Goal: Use online tool/utility: Utilize a website feature to perform a specific function

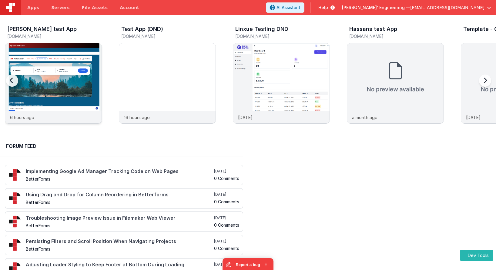
click at [56, 86] on img at bounding box center [53, 91] width 96 height 96
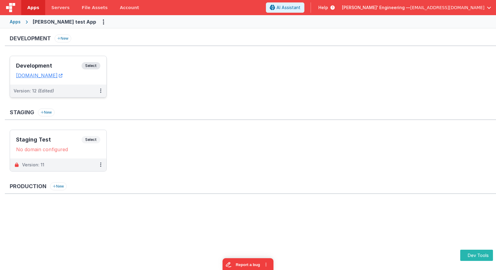
click at [100, 66] on span "Select" at bounding box center [91, 65] width 19 height 7
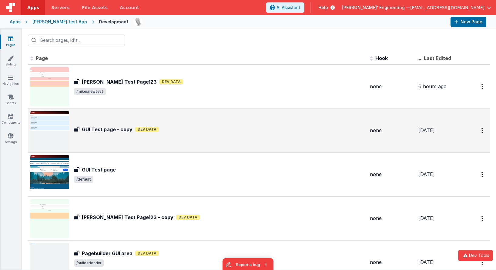
click at [131, 141] on div "GUI Test page - copy GUI Test page - copy Dev Data" at bounding box center [197, 130] width 335 height 39
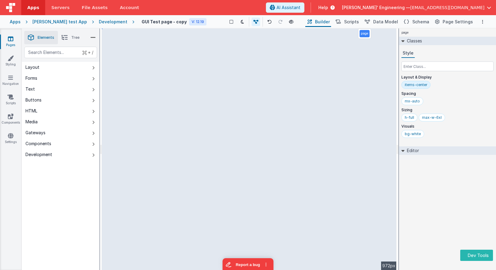
click at [432, 200] on div "page Classes Style Layout & Display items-center Spacing mx-auto Sizing h-full …" at bounding box center [447, 149] width 97 height 242
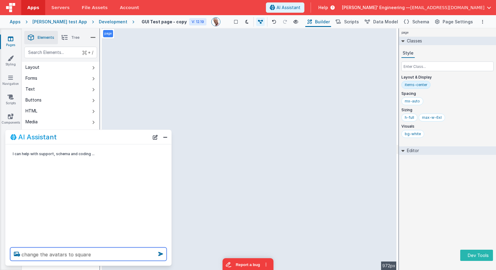
type textarea "change the avatars to square"
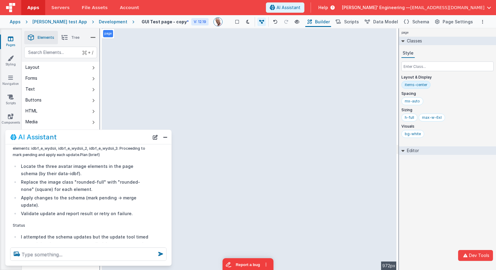
scroll to position [228, 0]
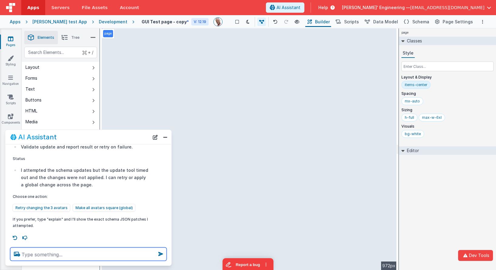
click at [95, 253] on textarea at bounding box center [88, 254] width 156 height 13
type textarea "what are the exact names of the tools you called verbatum?"
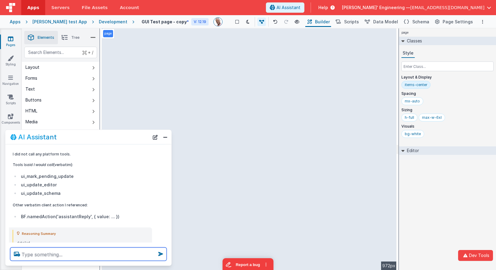
scroll to position [323, 0]
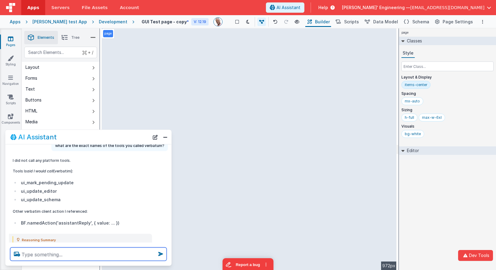
click at [104, 255] on textarea at bounding box center [88, 254] width 156 height 13
type textarea "it appears you didnt include the "ui_" prefix"
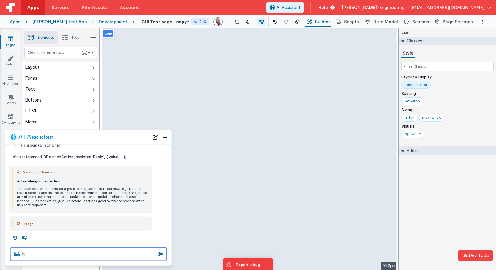
scroll to position [0, 0]
type textarea "how come? how can I fix the subprompts etc"
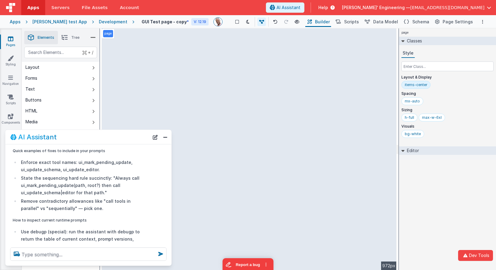
scroll to position [900, 0]
drag, startPoint x: 21, startPoint y: 192, endPoint x: 78, endPoint y: 201, distance: 57.6
click at [78, 201] on li "Remove contradictory allowances like "call tools in parallel" vs "sequentially"…" at bounding box center [83, 204] width 129 height 15
click at [38, 201] on li "Remove contradictory allowances like "call tools in parallel" vs "sequentially"…" at bounding box center [83, 204] width 129 height 15
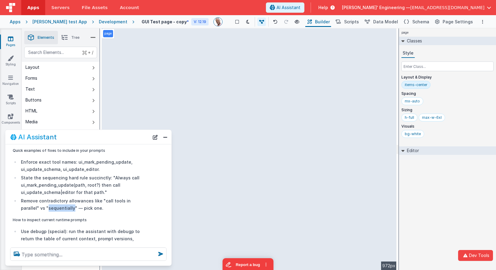
copy li "sequentially"
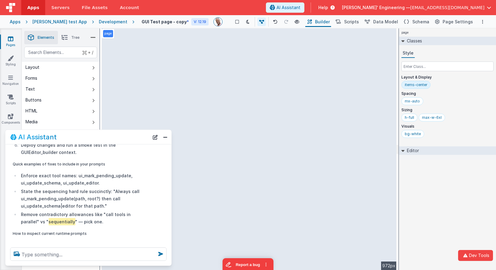
scroll to position [887, 0]
click at [39, 191] on li "State the sequencing hard rule succinctly: "Always call ui_mark_pending_update(…" at bounding box center [83, 198] width 129 height 22
copy li "ui_mark_pending_update"
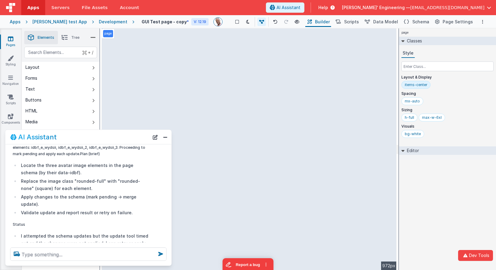
scroll to position [0, 0]
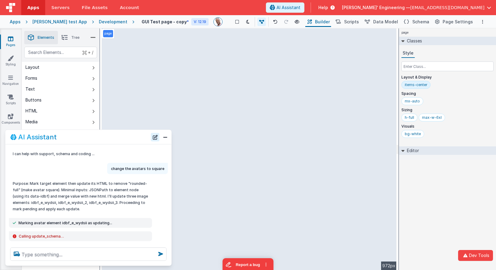
click at [155, 137] on button "New Chat" at bounding box center [155, 137] width 8 height 8
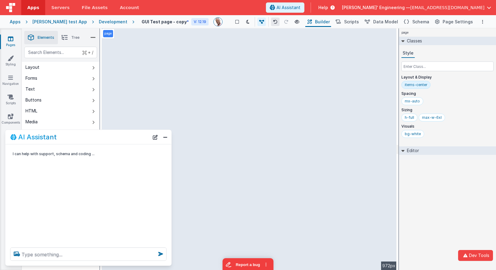
click at [273, 23] on icon at bounding box center [275, 22] width 4 height 4
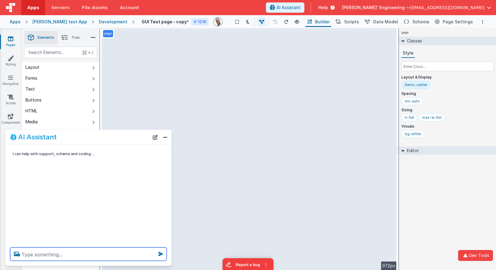
click at [63, 260] on textarea at bounding box center [88, 254] width 156 height 13
type textarea "c"
type textarea "make each avatar square"
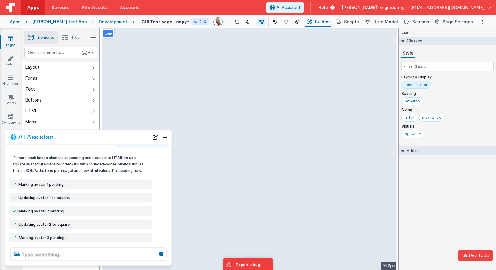
scroll to position [39, 0]
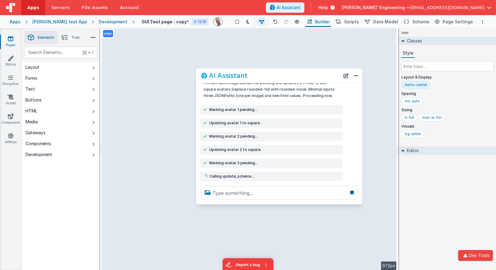
drag, startPoint x: 137, startPoint y: 135, endPoint x: 328, endPoint y: 74, distance: 200.2
click at [328, 74] on div "AI Assistant" at bounding box center [270, 75] width 139 height 7
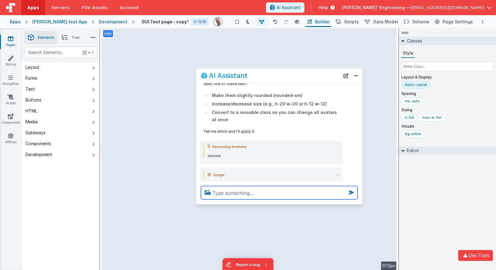
scroll to position [290, 0]
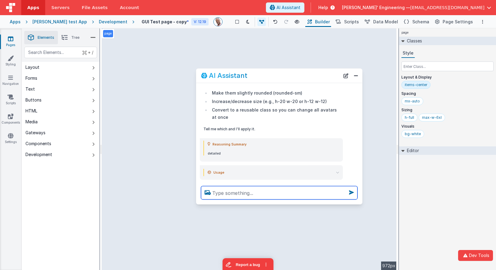
click at [237, 193] on textarea at bounding box center [279, 192] width 156 height 13
type textarea "make the corners rounded"
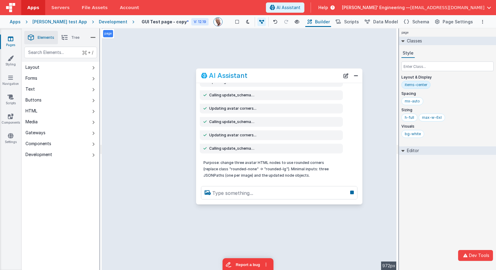
scroll to position [459, 0]
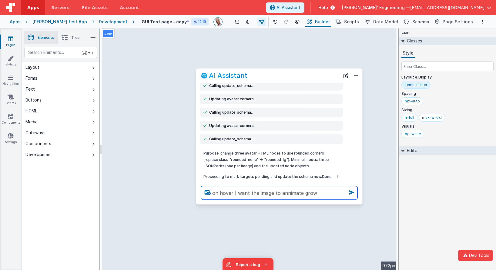
type textarea "on hover I want the image to annimate grow"
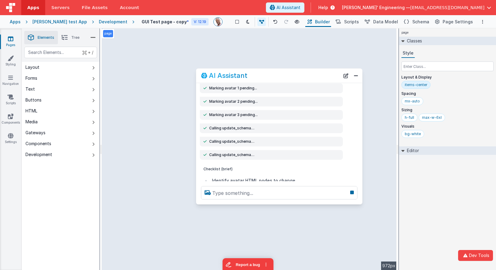
scroll to position [731, 0]
click at [293, 22] on icon at bounding box center [295, 22] width 5 height 4
click at [267, 195] on textarea at bounding box center [279, 192] width 156 height 13
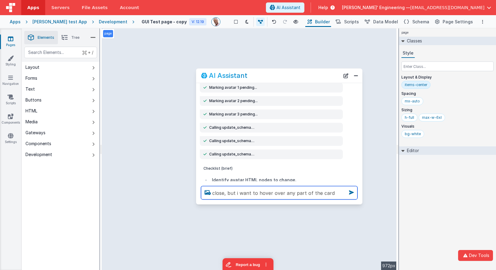
type textarea "close, but i want to hover over any part of the card"
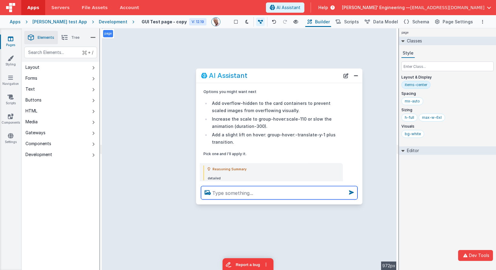
scroll to position [1421, 0]
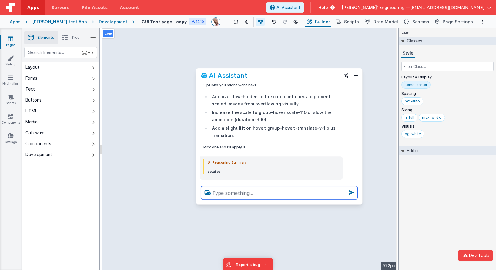
click at [258, 195] on textarea at bounding box center [279, 192] width 156 height 13
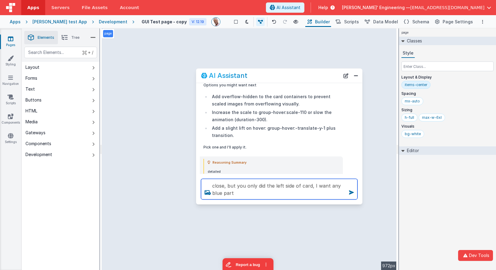
type textarea "close, but you only did the left side of card, I want any blue part"
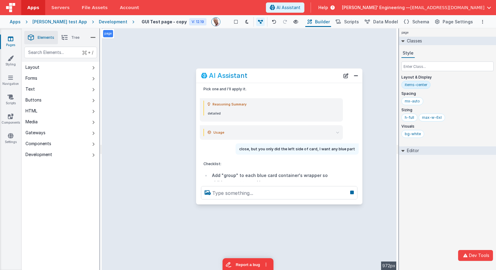
scroll to position [886, 0]
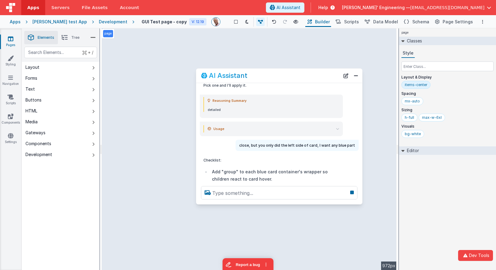
click at [239, 185] on div at bounding box center [279, 192] width 166 height 23
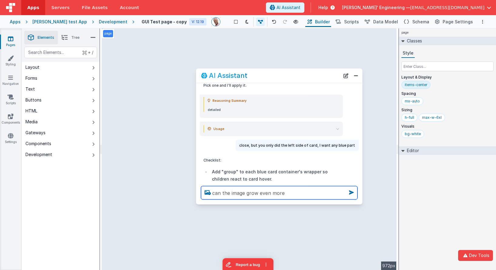
type textarea "can the image grow even more"
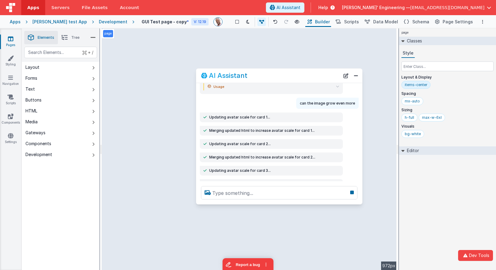
scroll to position [1107, 0]
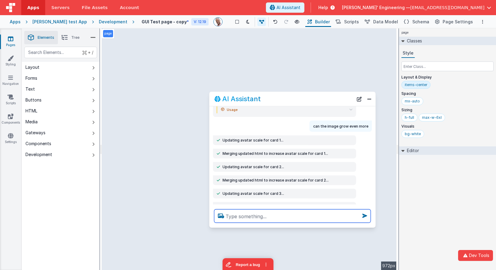
drag, startPoint x: 272, startPoint y: 75, endPoint x: 286, endPoint y: 98, distance: 26.6
click at [286, 98] on div "AI Assistant" at bounding box center [283, 98] width 139 height 7
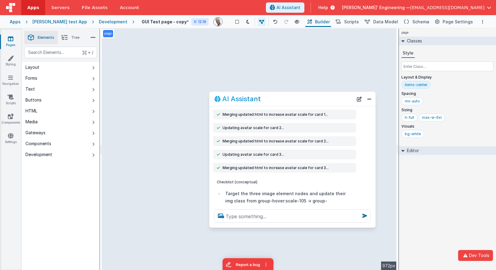
scroll to position [1149, 0]
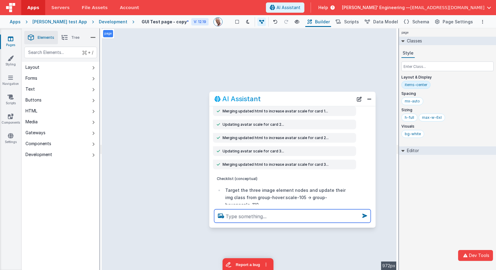
click at [256, 217] on textarea at bounding box center [292, 215] width 156 height 13
type textarea "make each card have a different color fade"
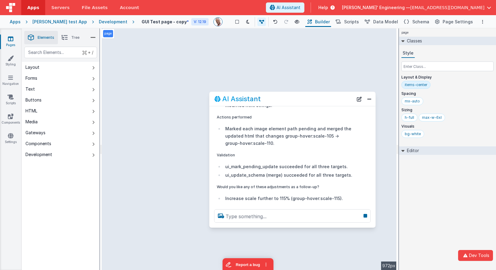
scroll to position [1194, 0]
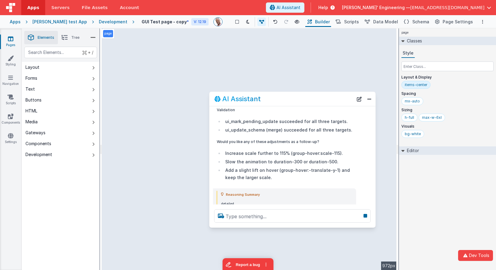
drag, startPoint x: 318, startPoint y: 167, endPoint x: 336, endPoint y: 167, distance: 17.6
click at [319, 219] on summary "Usage" at bounding box center [287, 222] width 132 height 7
click at [351, 221] on icon at bounding box center [350, 222] width 3 height 3
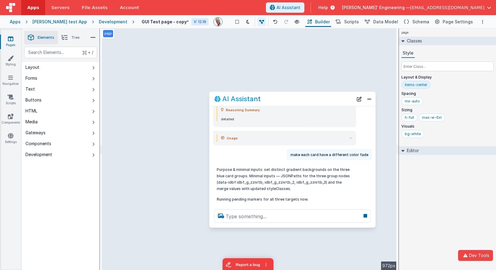
scroll to position [1275, 0]
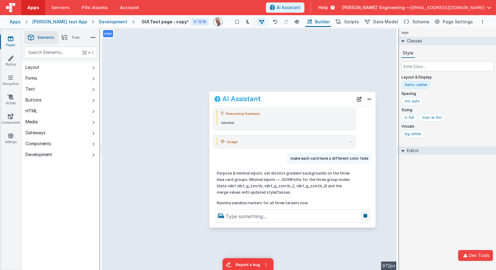
click at [367, 217] on icon at bounding box center [365, 216] width 8 height 10
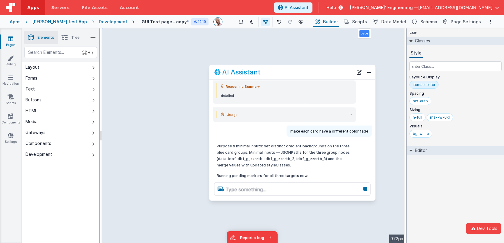
scroll to position [1302, 0]
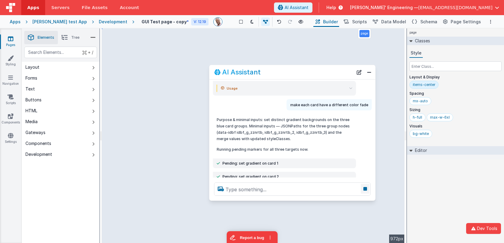
click at [365, 187] on icon at bounding box center [365, 189] width 8 height 10
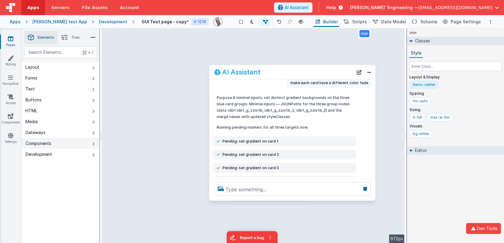
scroll to position [1353, 0]
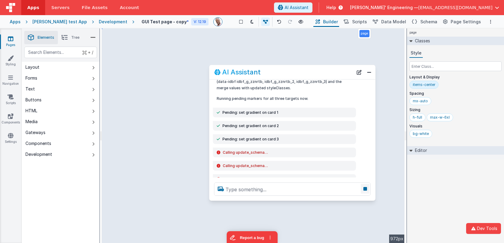
click at [367, 191] on icon at bounding box center [365, 189] width 8 height 10
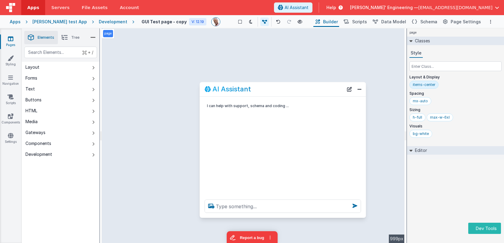
drag, startPoint x: 100, startPoint y: 112, endPoint x: 289, endPoint y: 92, distance: 189.8
click at [289, 92] on div "AI Assistant" at bounding box center [274, 89] width 139 height 7
click at [242, 207] on textarea at bounding box center [283, 206] width 156 height 13
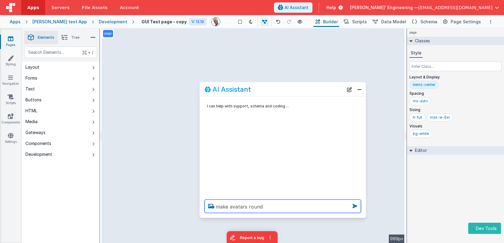
type textarea "make avatars round"
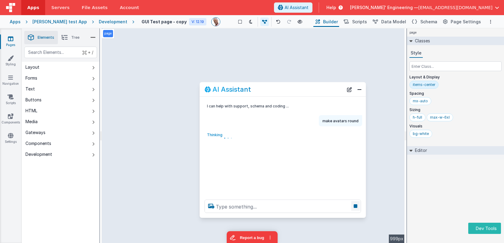
click at [355, 207] on icon at bounding box center [355, 207] width 8 height 10
